Goal: Check status: Check status

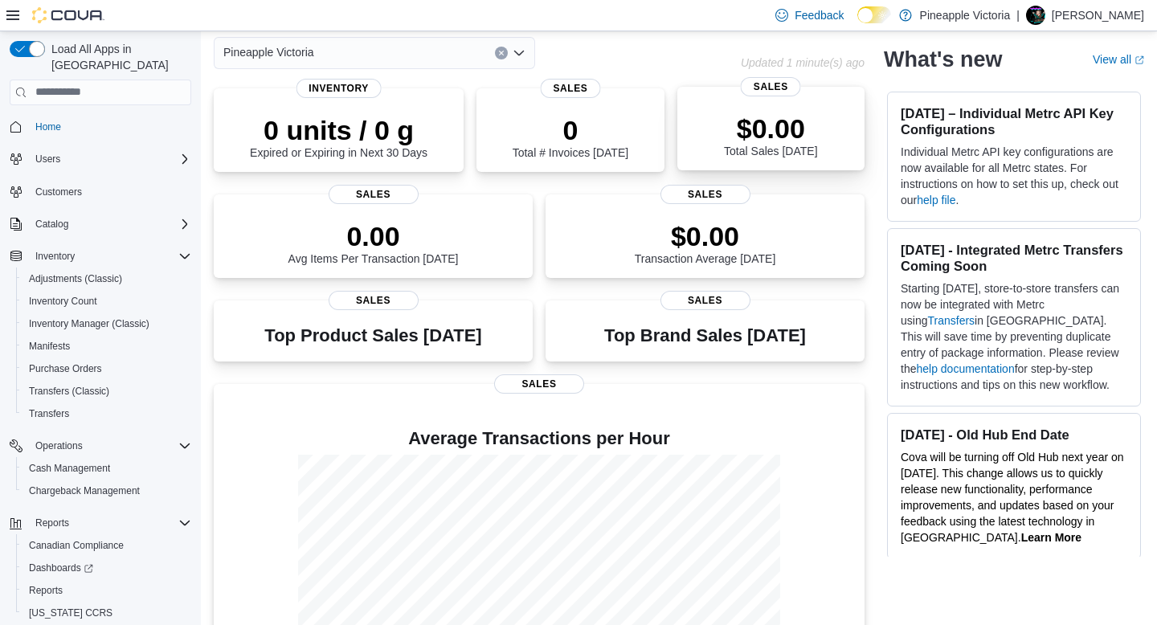
click at [744, 129] on p "$0.00" at bounding box center [770, 128] width 93 height 32
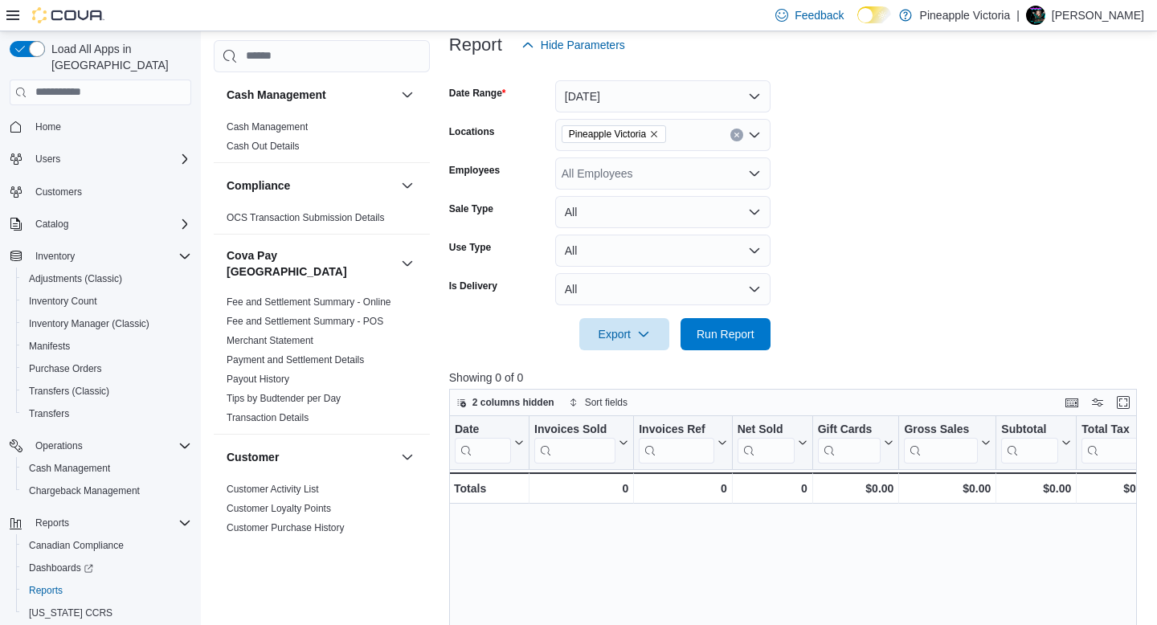
scroll to position [203, 0]
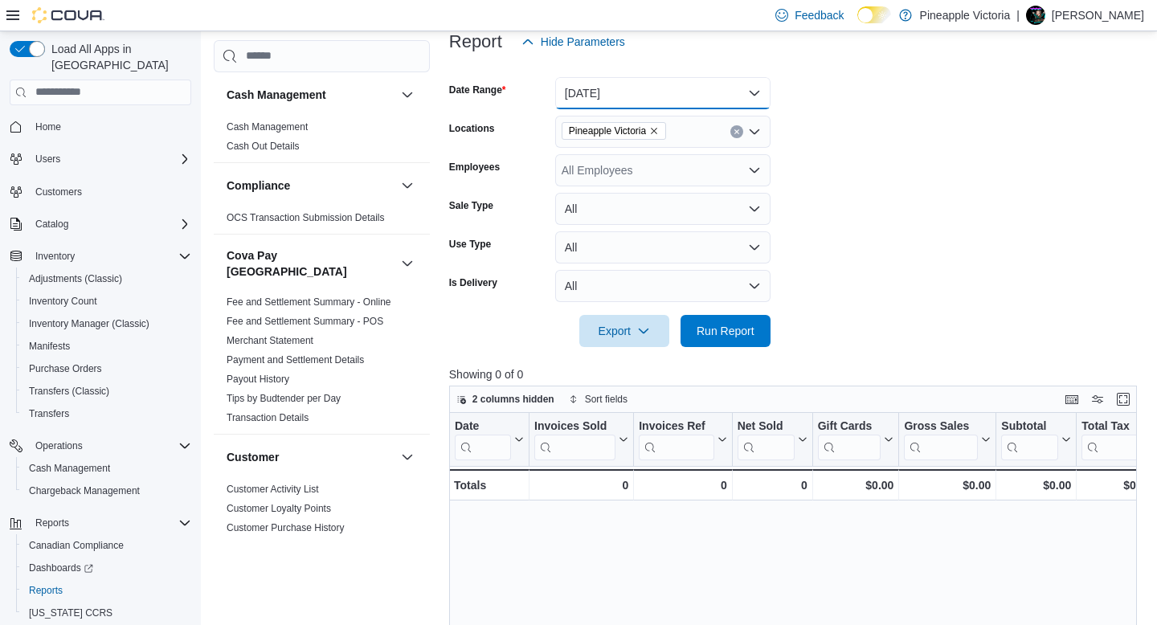
click at [754, 93] on button "[DATE]" at bounding box center [662, 93] width 215 height 32
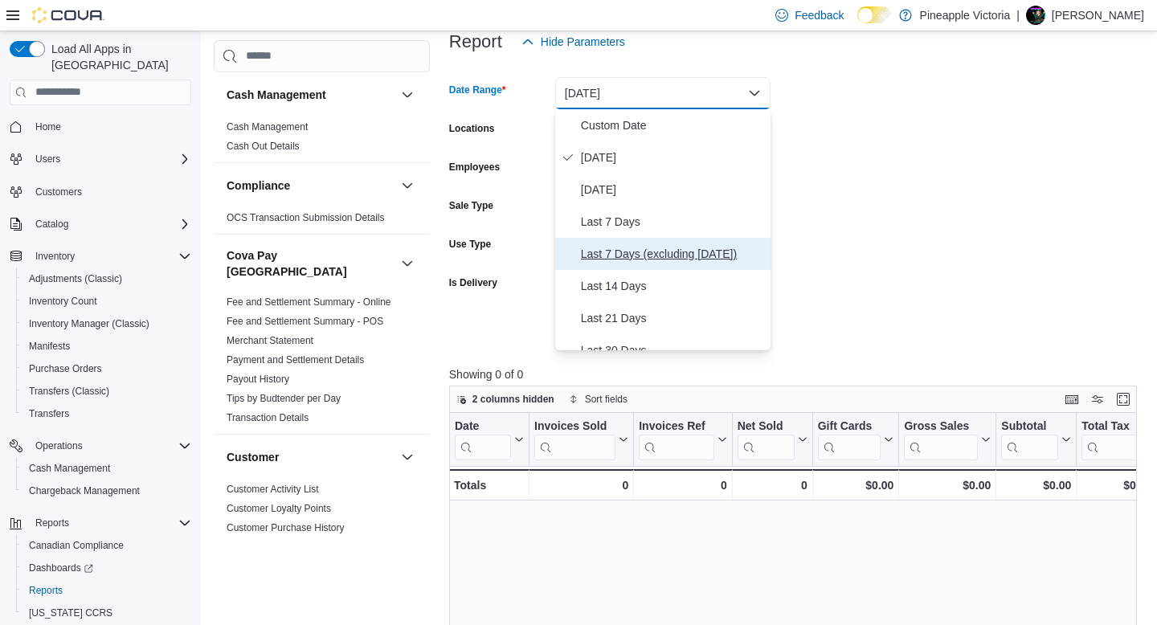
click at [657, 251] on span "Last 7 Days (excluding [DATE])" at bounding box center [672, 253] width 183 height 19
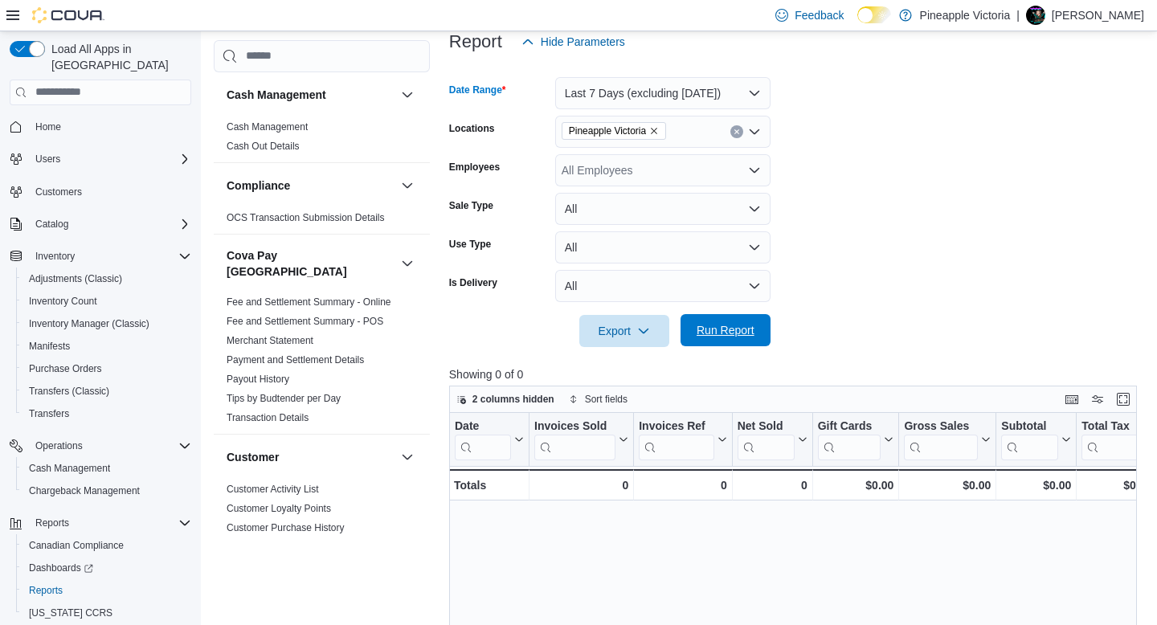
click at [716, 323] on span "Run Report" at bounding box center [725, 330] width 71 height 32
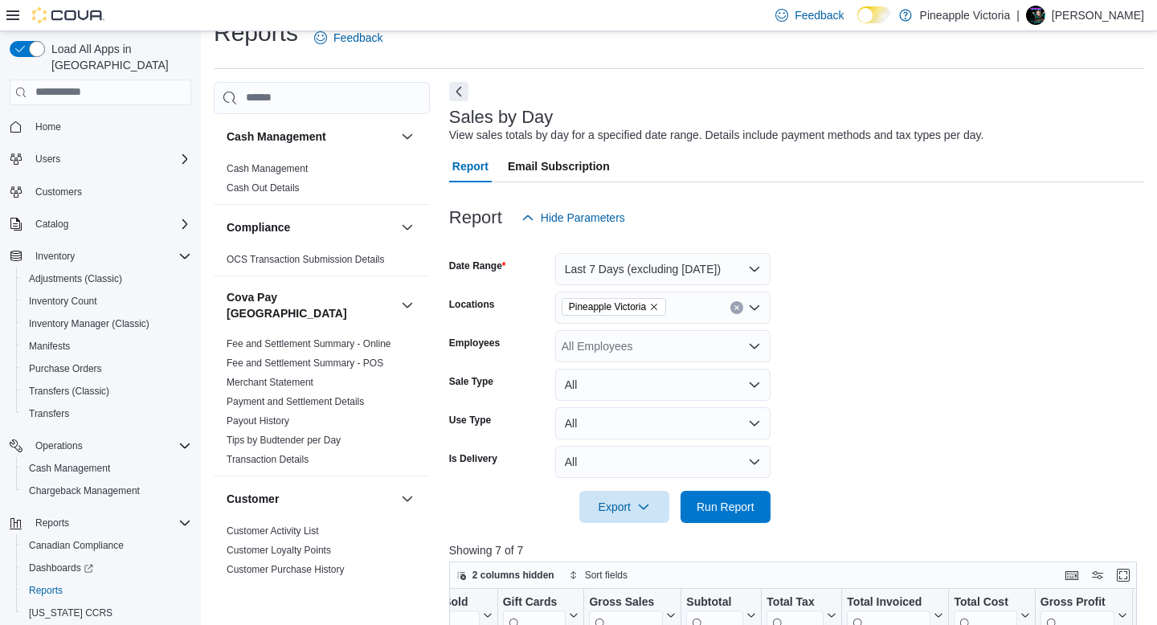
scroll to position [2, 0]
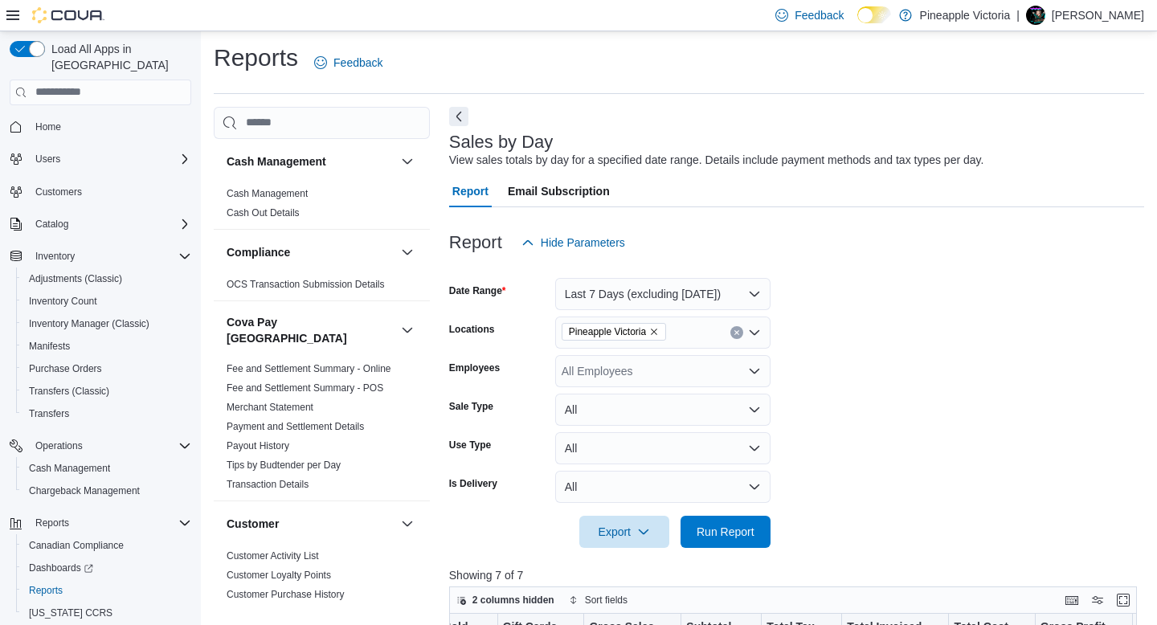
scroll to position [203, 0]
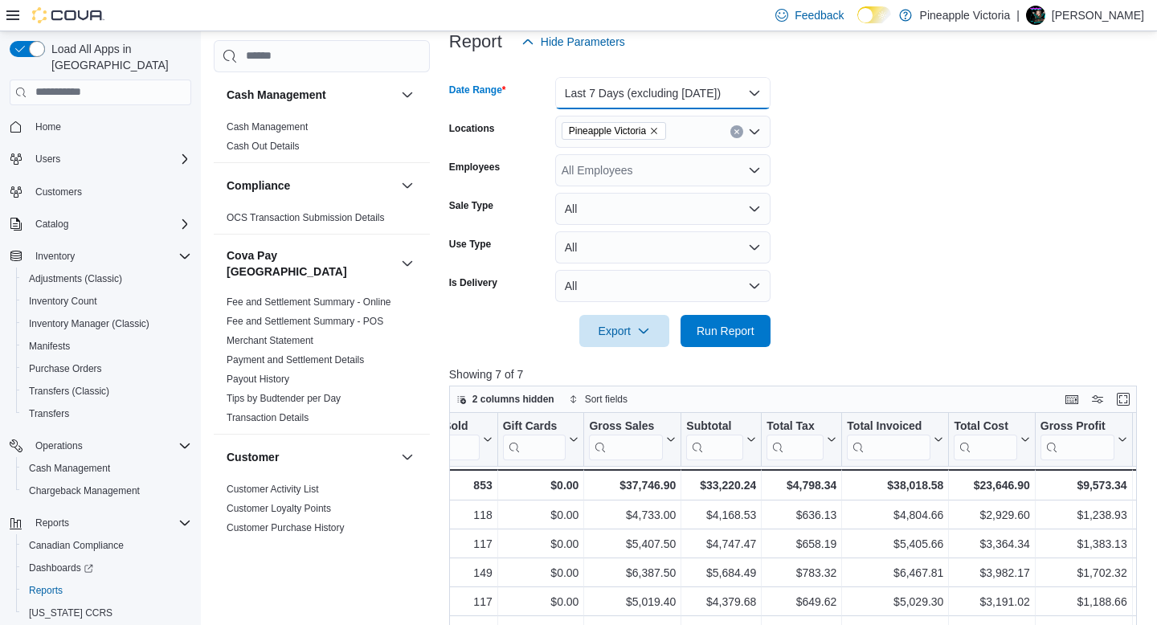
click at [683, 95] on button "Last 7 Days (excluding [DATE])" at bounding box center [662, 93] width 215 height 32
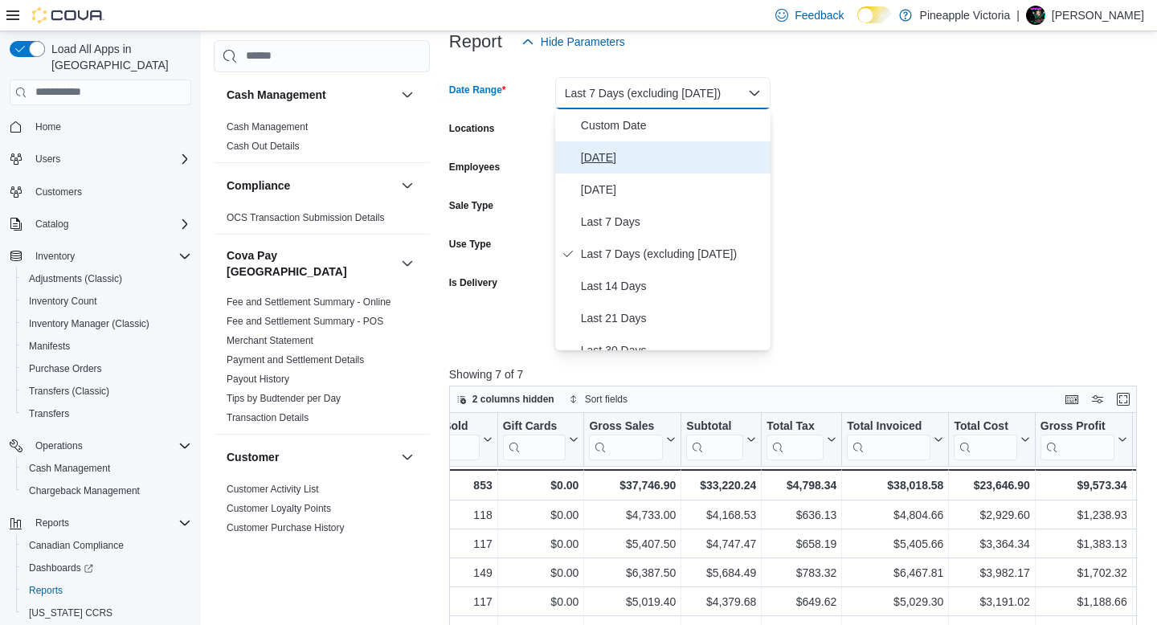
click at [645, 147] on button "[DATE]" at bounding box center [662, 157] width 215 height 32
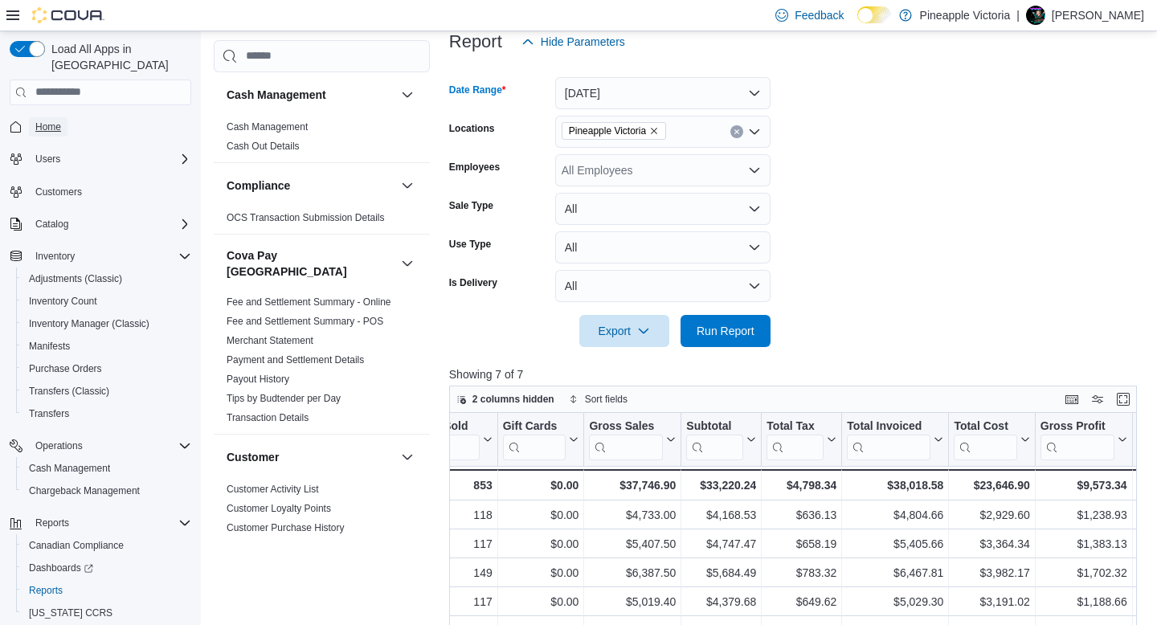
click at [52, 121] on span "Home" at bounding box center [48, 127] width 26 height 13
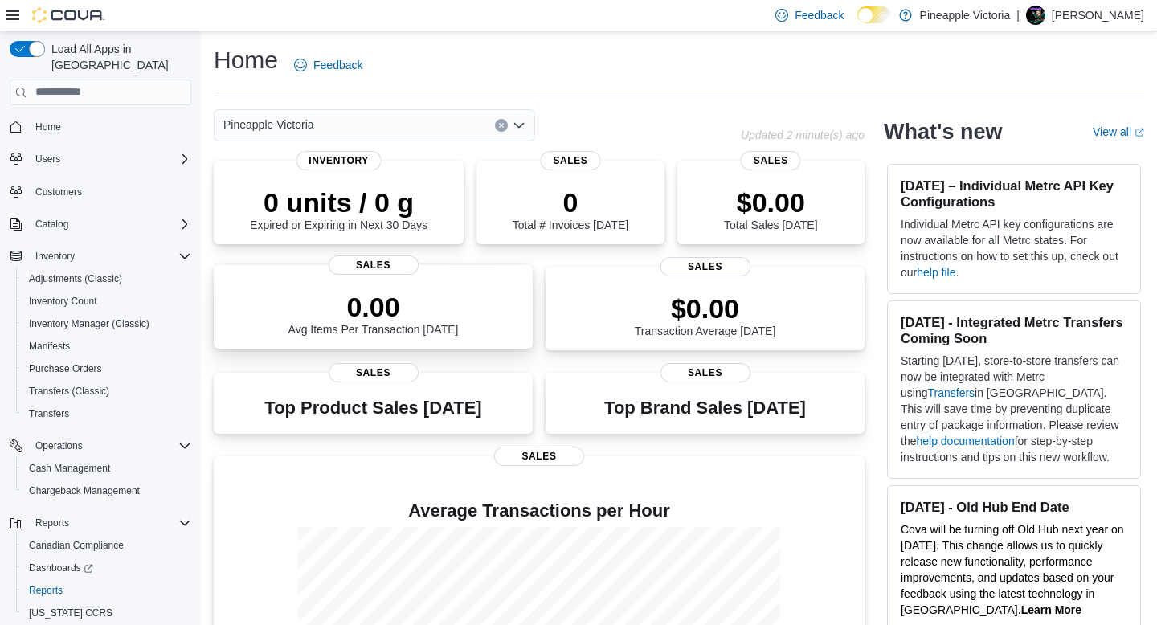
click at [350, 313] on p "0.00" at bounding box center [373, 307] width 170 height 32
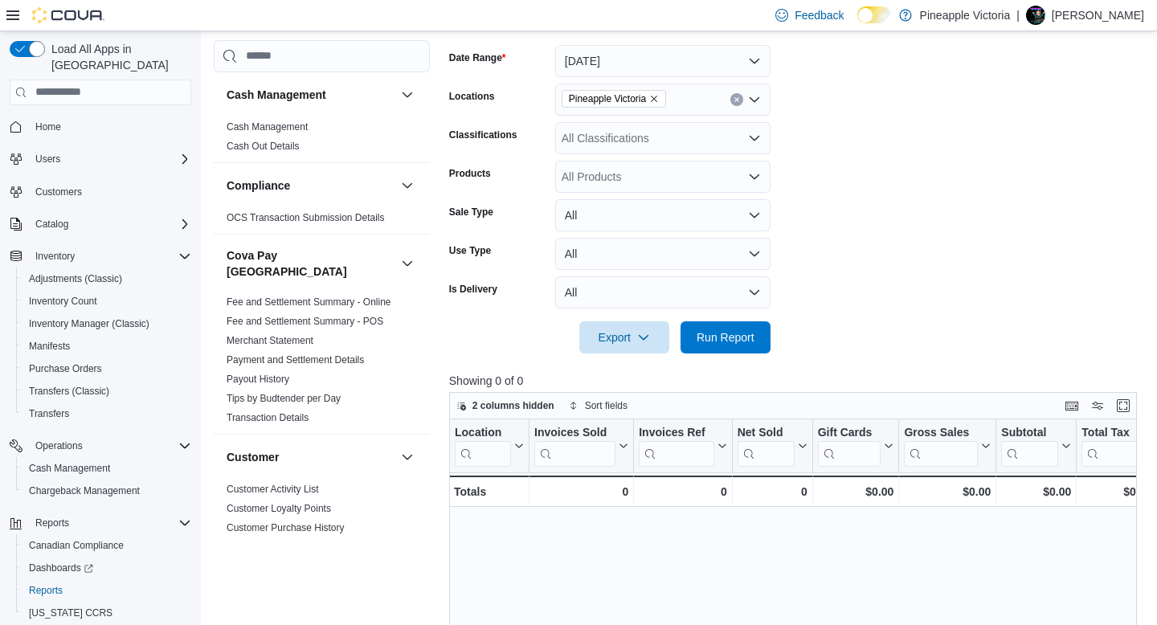
scroll to position [243, 0]
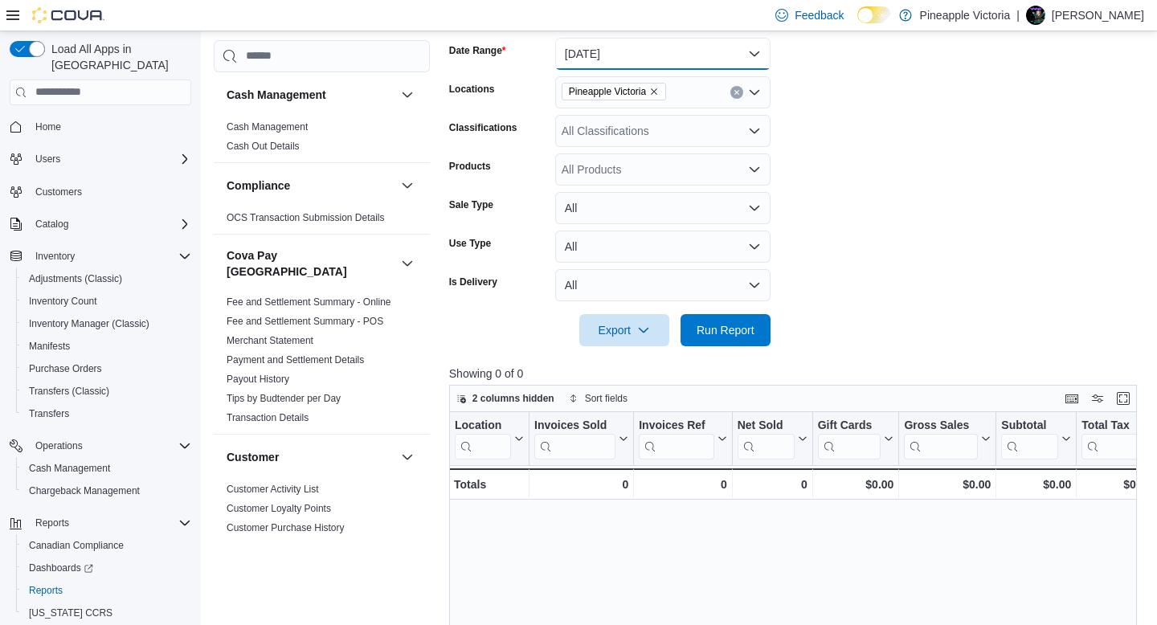
click at [747, 70] on button "[DATE]" at bounding box center [662, 54] width 215 height 32
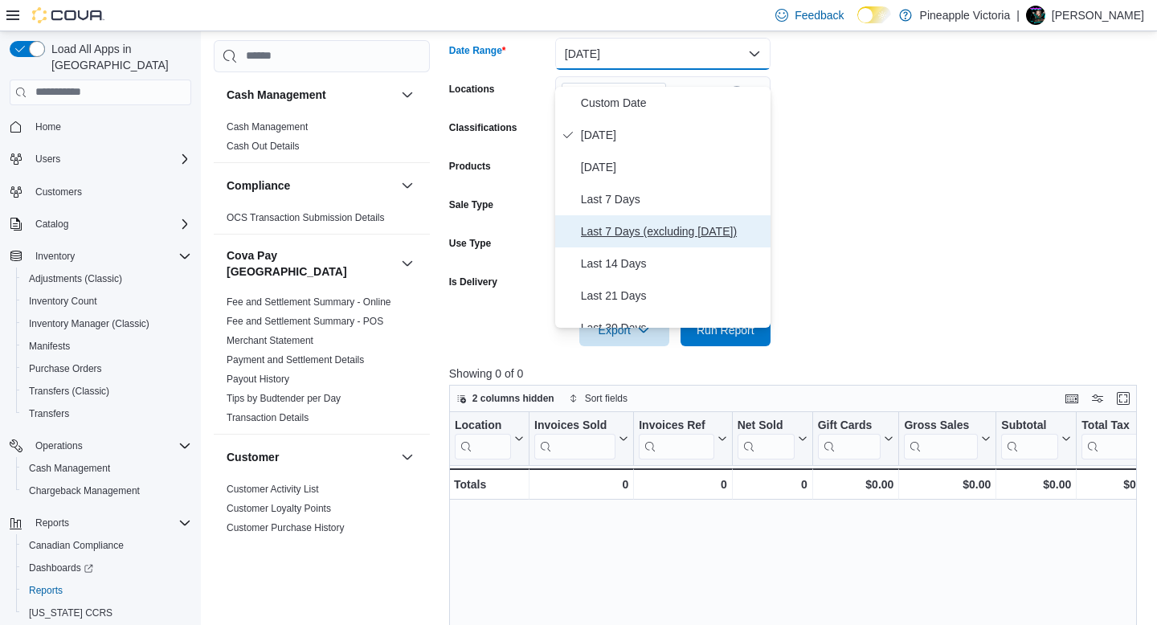
click at [700, 231] on span "Last 7 Days (excluding [DATE])" at bounding box center [672, 231] width 183 height 19
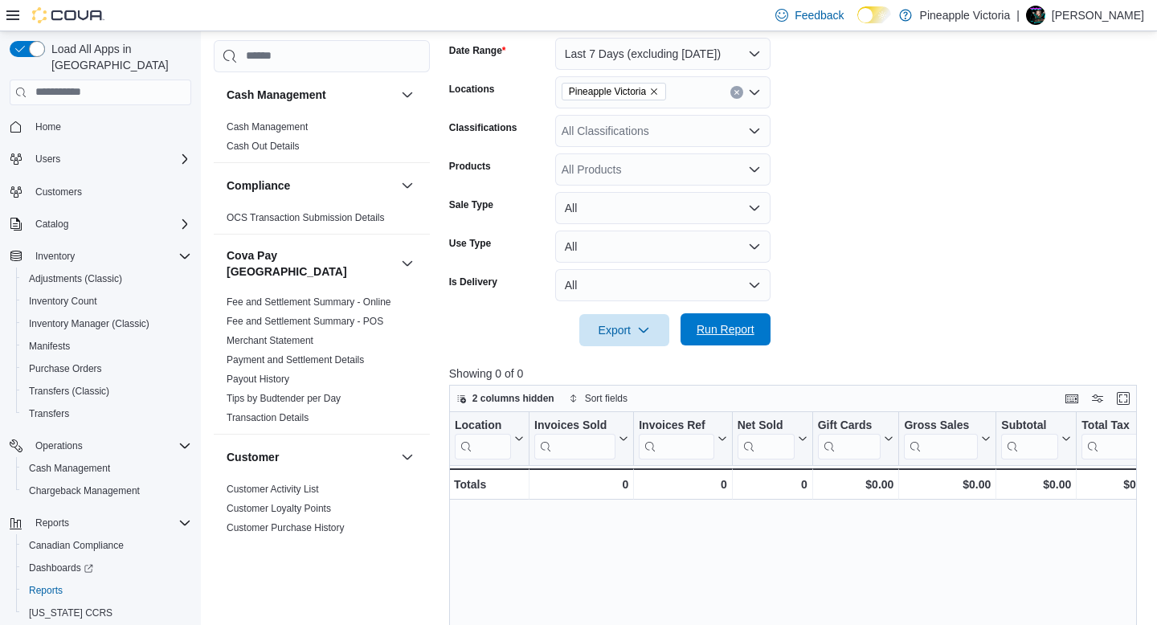
click at [737, 337] on span "Run Report" at bounding box center [726, 329] width 58 height 16
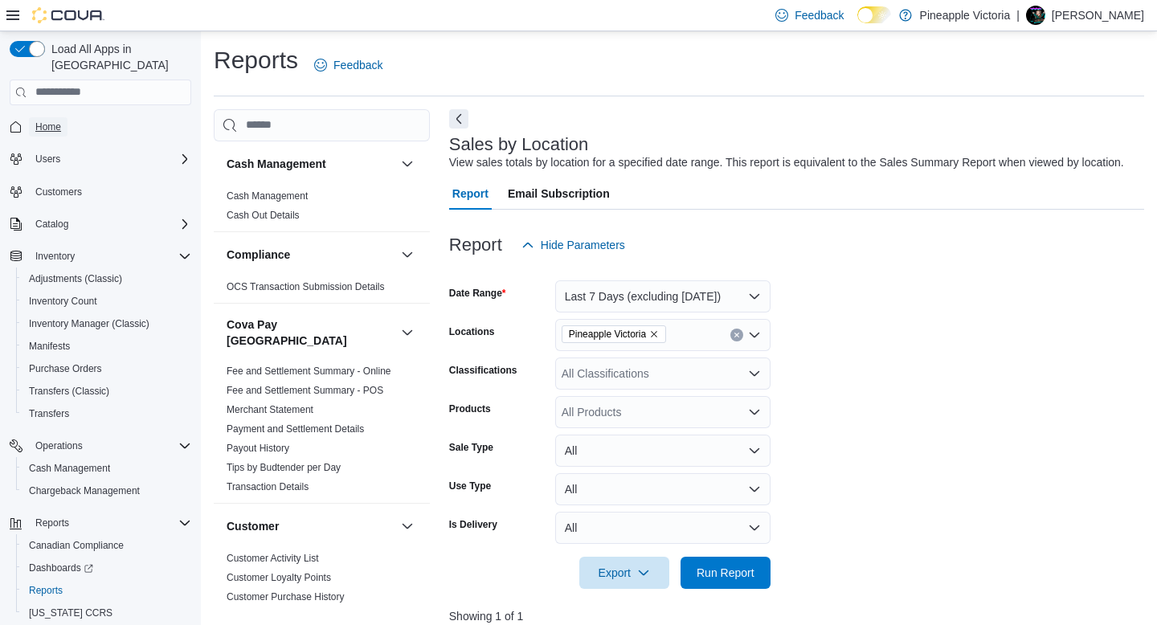
click at [64, 117] on link "Home" at bounding box center [48, 126] width 39 height 19
